Goal: Find specific page/section: Find specific page/section

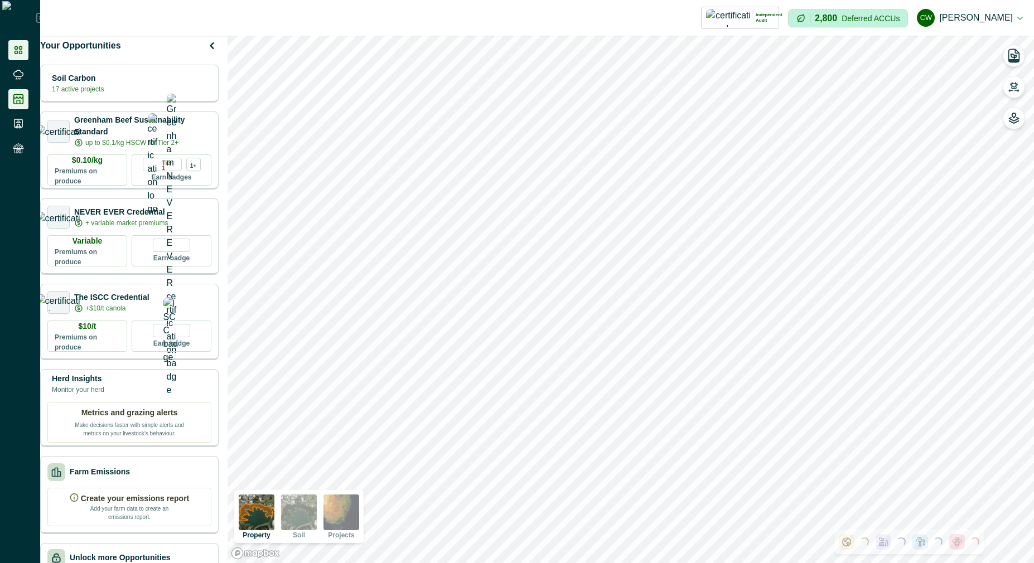
click at [26, 97] on li at bounding box center [18, 99] width 20 height 20
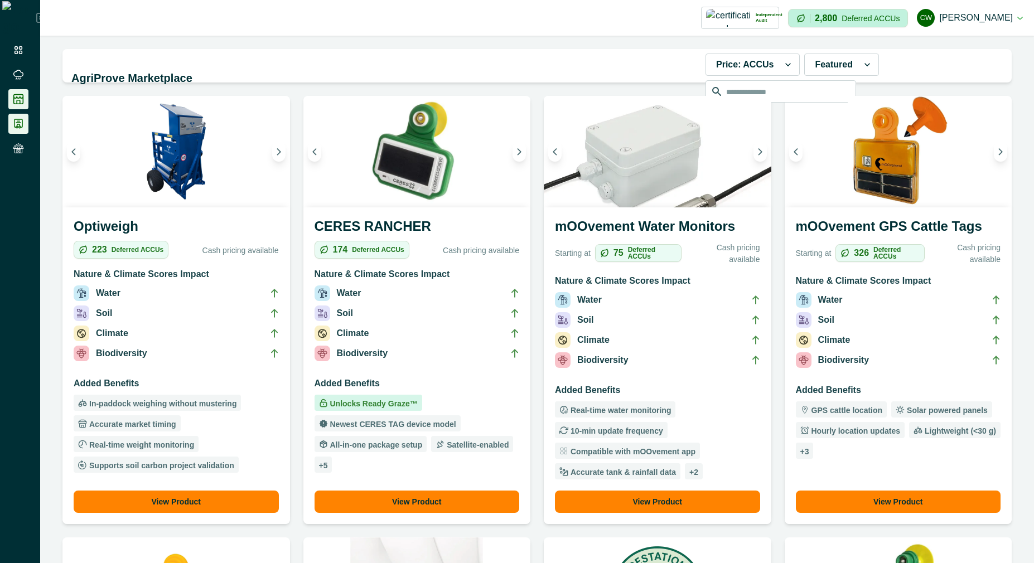
click at [22, 120] on icon at bounding box center [19, 123] width 8 height 9
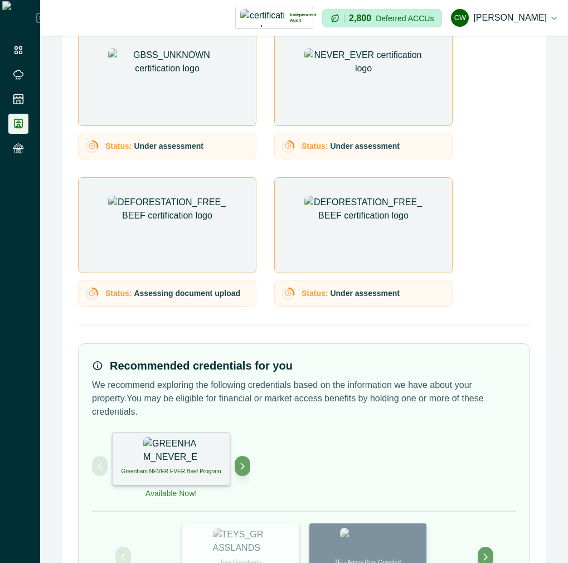
scroll to position [301, 0]
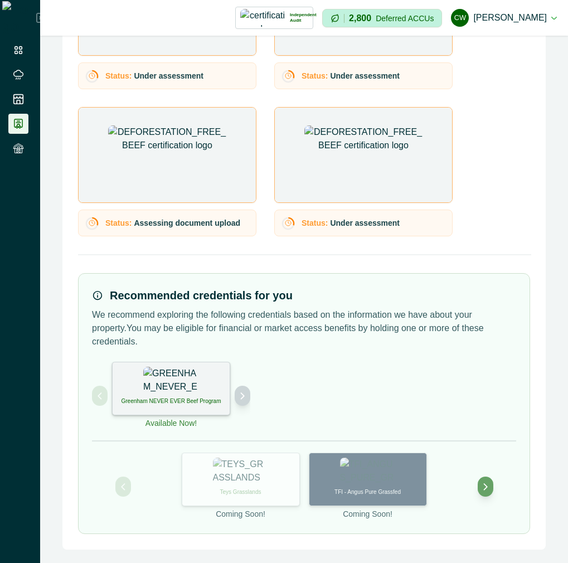
click at [247, 399] on button "Next project" at bounding box center [243, 396] width 16 height 20
click at [325, 387] on div "Deforestation-free Beef Available Now! Teys Grasslands Coming Soon! TFI - Angus…" at bounding box center [304, 441] width 425 height 158
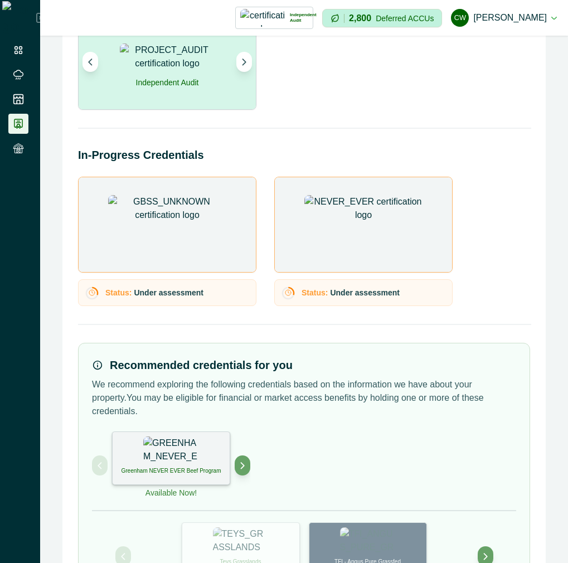
scroll to position [154, 0]
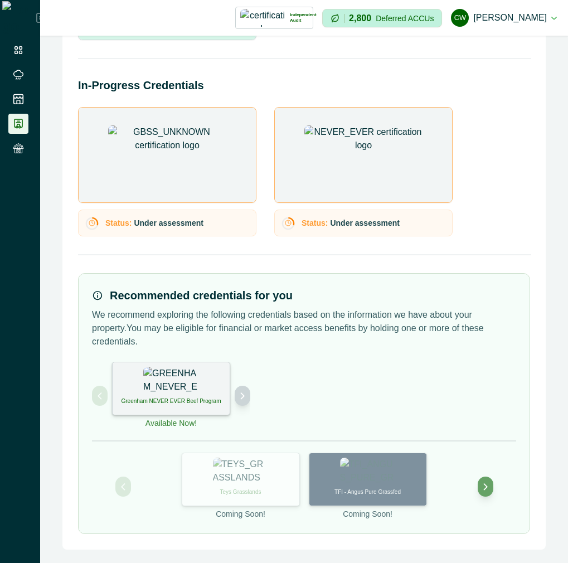
click at [242, 398] on icon "Next project" at bounding box center [243, 396] width 8 height 8
click at [324, 337] on p "We recommend exploring the following credentials based on the information we ha…" at bounding box center [304, 328] width 425 height 40
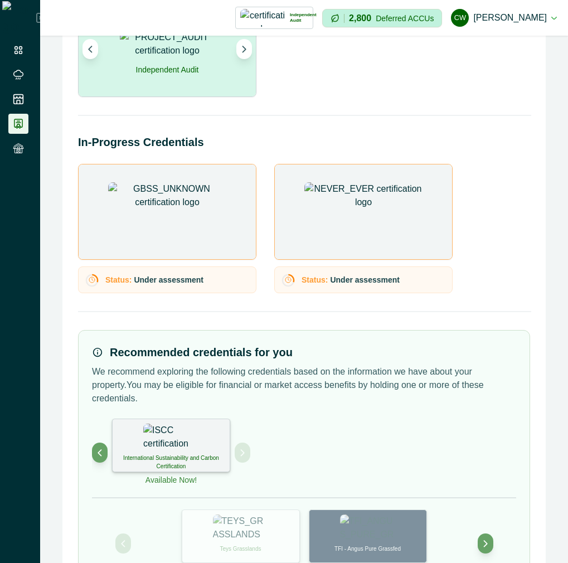
scroll to position [0, 0]
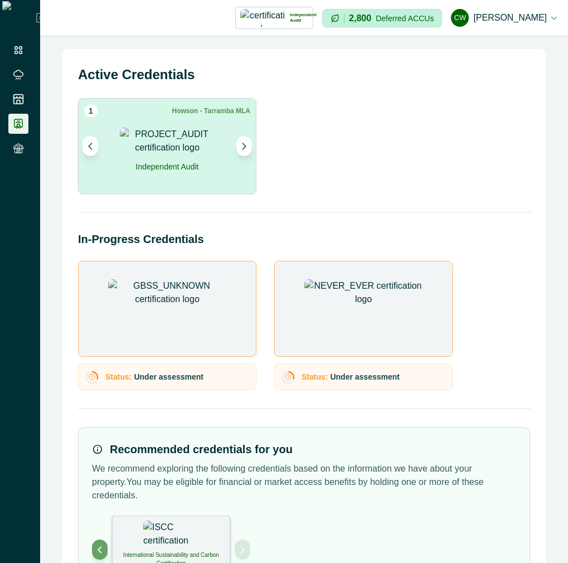
click at [28, 45] on link at bounding box center [19, 50] width 23 height 20
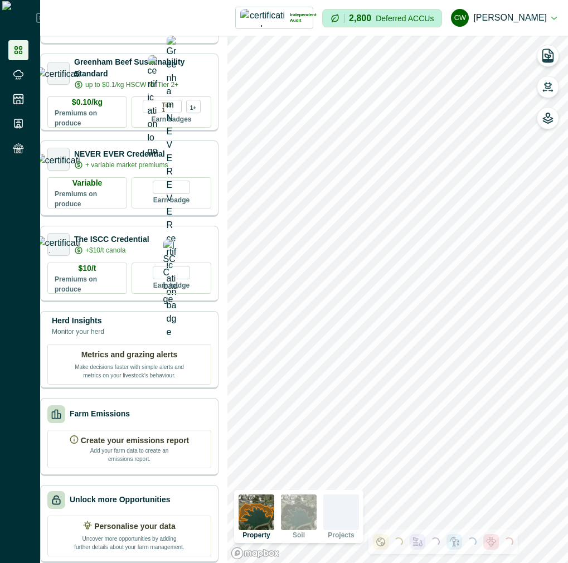
scroll to position [74, 0]
click at [29, 129] on link at bounding box center [19, 124] width 23 height 20
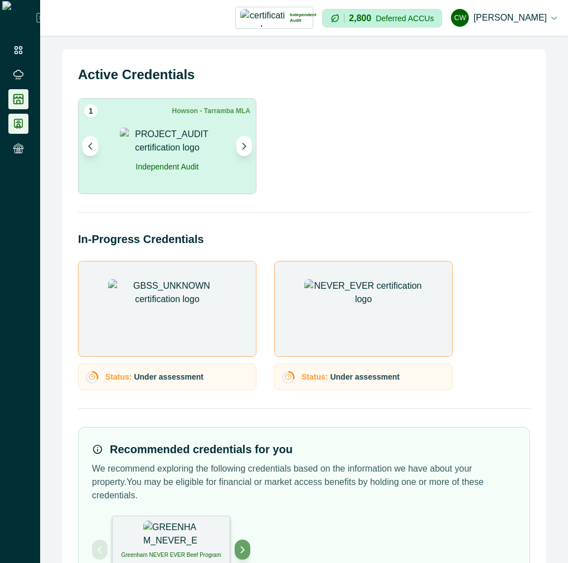
click at [20, 105] on li at bounding box center [18, 99] width 20 height 20
